Goal: Navigation & Orientation: Find specific page/section

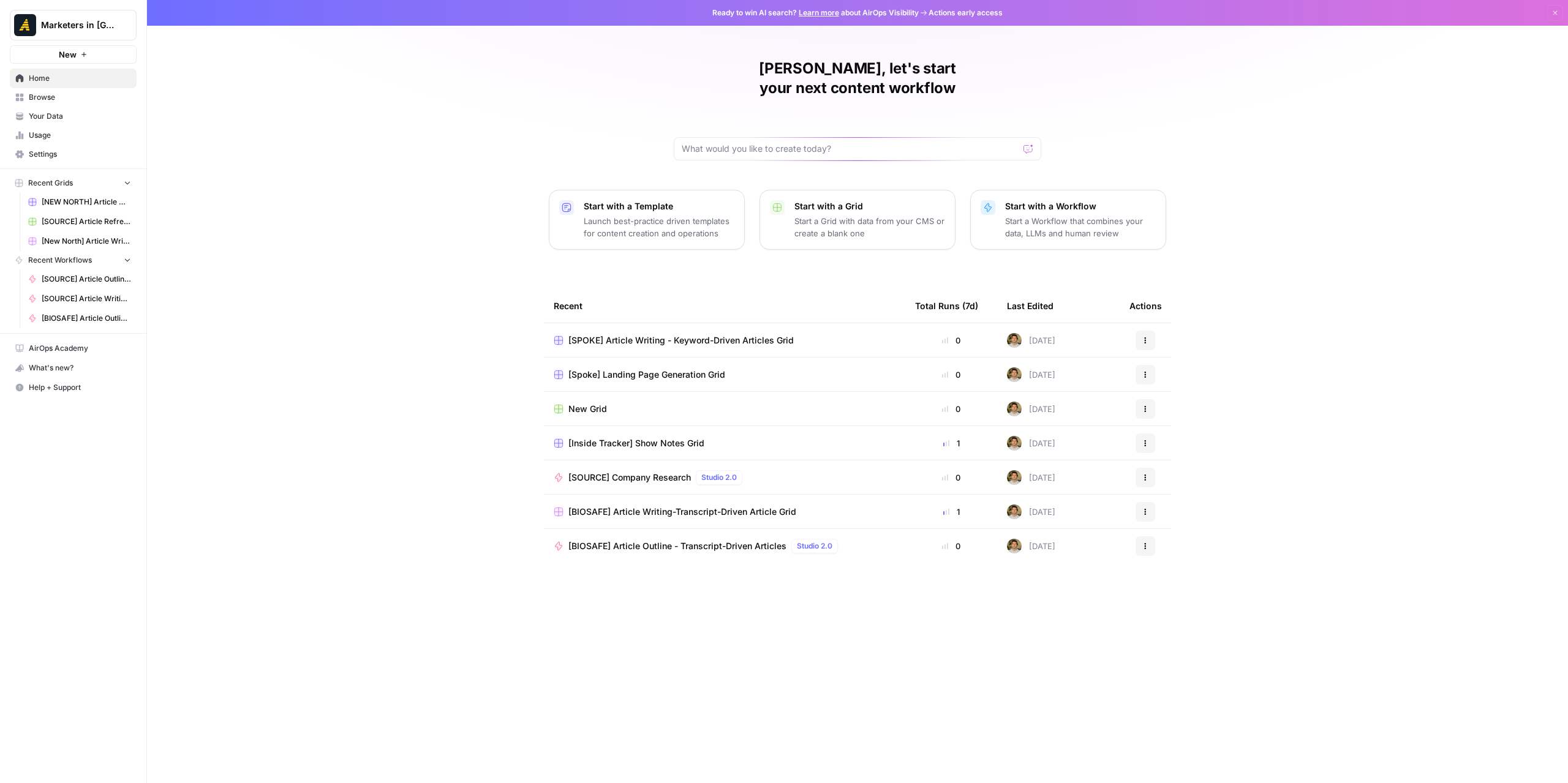
click at [58, 98] on span "Browse" at bounding box center [79, 97] width 102 height 11
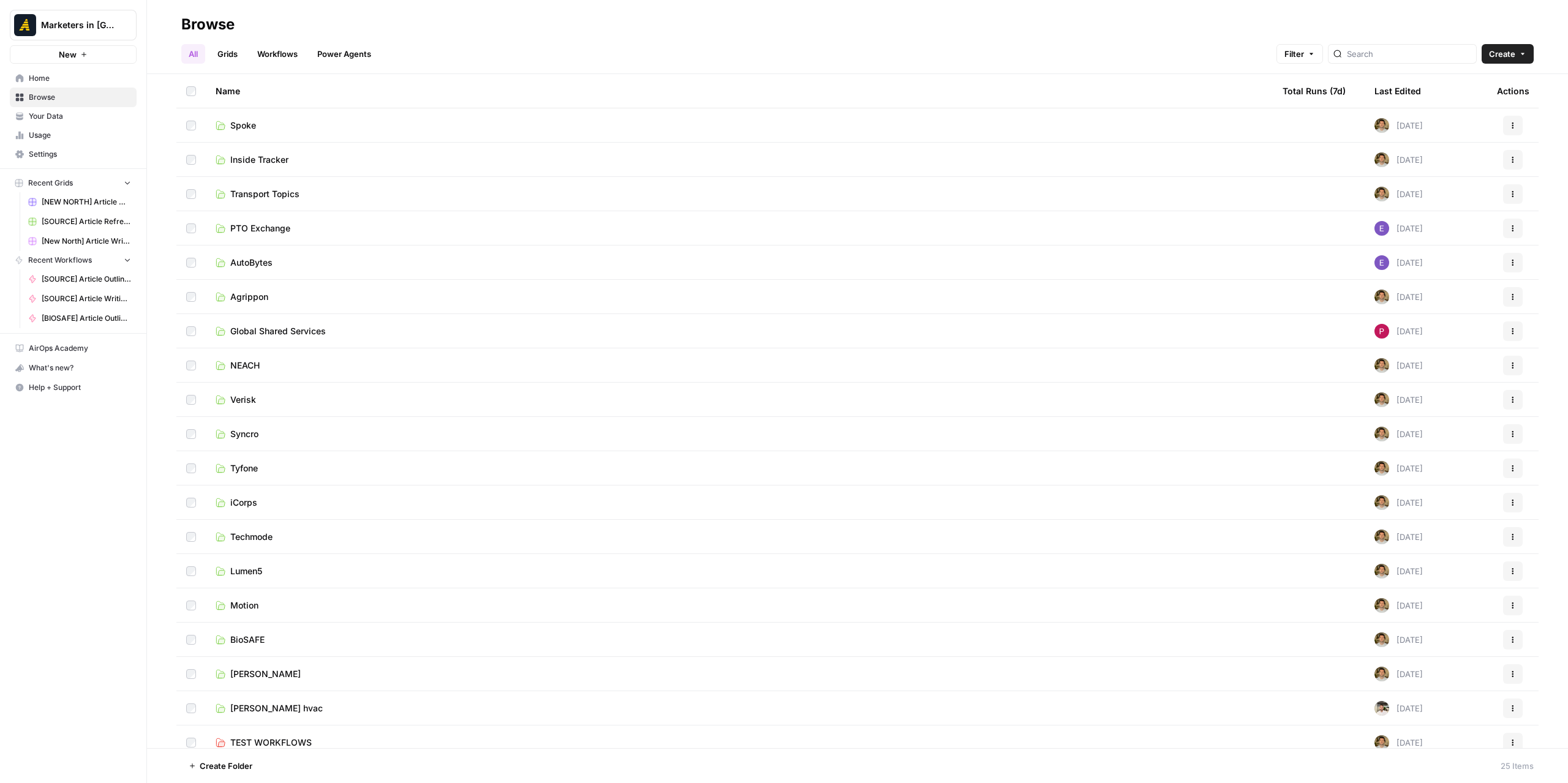
click at [323, 134] on td "Spoke" at bounding box center [739, 125] width 1067 height 34
click at [323, 128] on link "Spoke" at bounding box center [739, 125] width 1047 height 12
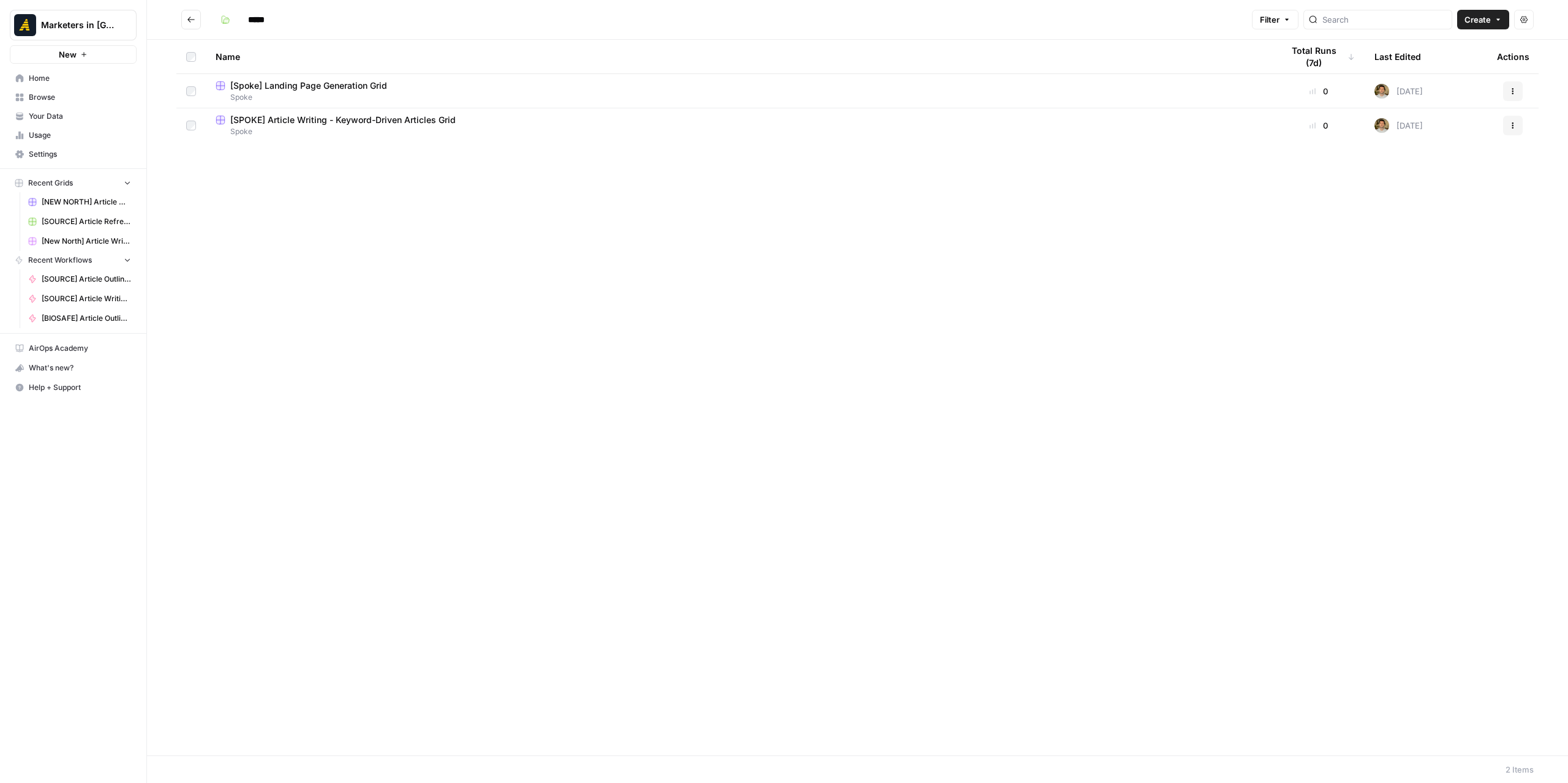
click at [856, 241] on div "Name Total Runs (7d) Last Edited Actions [Spoke] Landing Page Generation Grid S…" at bounding box center [857, 398] width 1421 height 716
